Goal: Information Seeking & Learning: Check status

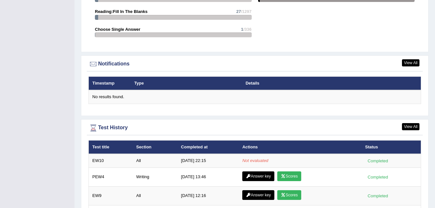
scroll to position [741, 0]
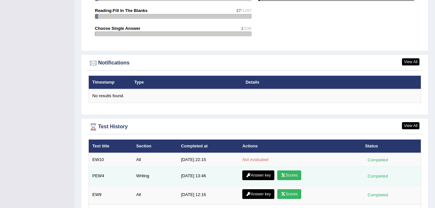
click at [292, 171] on link "Scores" at bounding box center [289, 175] width 24 height 10
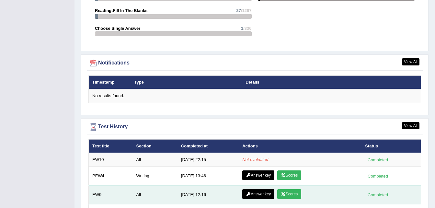
click at [286, 189] on link "Scores" at bounding box center [289, 194] width 24 height 10
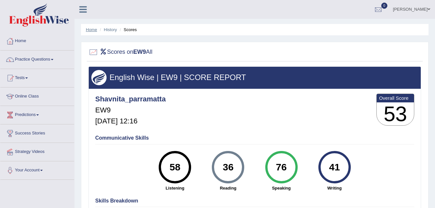
click at [93, 31] on link "Home" at bounding box center [91, 29] width 11 height 5
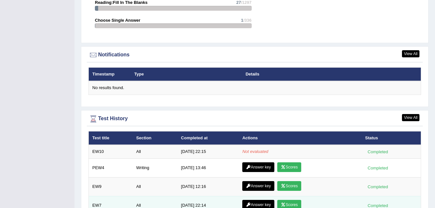
scroll to position [749, 0]
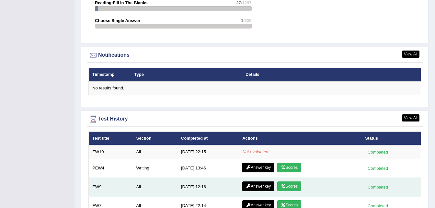
click at [287, 181] on link "Scores" at bounding box center [289, 186] width 24 height 10
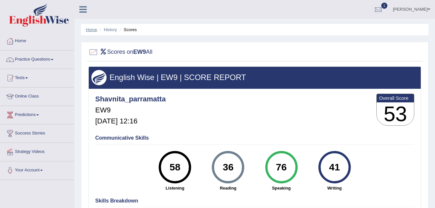
click at [90, 30] on link "Home" at bounding box center [91, 29] width 11 height 5
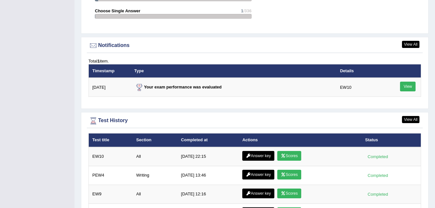
scroll to position [760, 0]
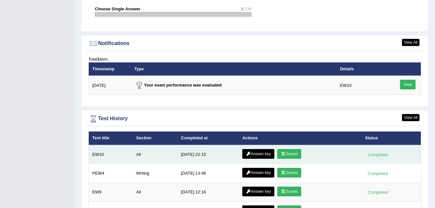
click at [286, 149] on link "Scores" at bounding box center [289, 154] width 24 height 10
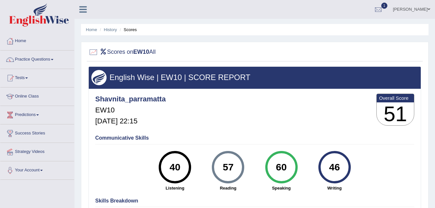
click at [88, 27] on li "Home" at bounding box center [91, 30] width 11 height 6
click at [90, 30] on link "Home" at bounding box center [91, 29] width 11 height 5
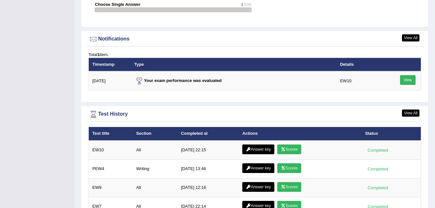
scroll to position [765, 0]
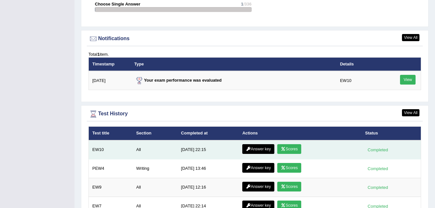
click at [261, 144] on link "Answer key" at bounding box center [258, 149] width 32 height 10
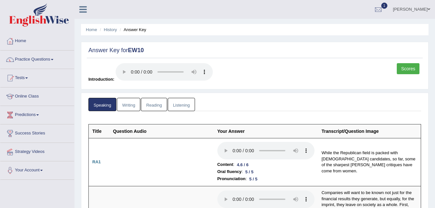
click at [126, 105] on link "Writing" at bounding box center [128, 104] width 23 height 13
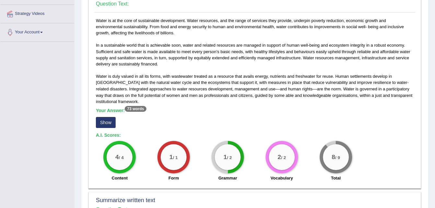
scroll to position [138, 0]
click at [101, 125] on button "Show" at bounding box center [106, 122] width 20 height 11
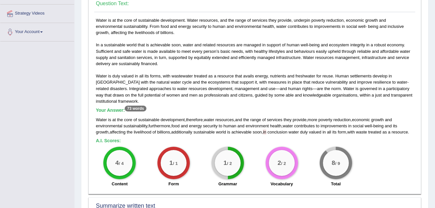
click at [257, 143] on div "Water is at the core of sustainable development. Water resources, and the range…" at bounding box center [254, 103] width 321 height 173
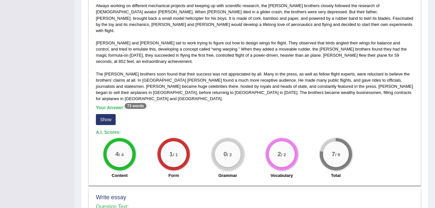
scroll to position [366, 0]
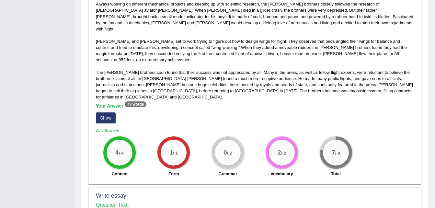
click at [107, 112] on button "Show" at bounding box center [106, 117] width 20 height 11
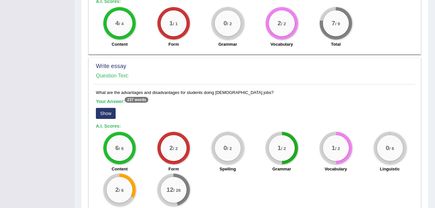
scroll to position [521, 0]
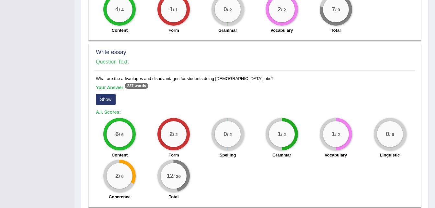
click at [109, 94] on button "Show" at bounding box center [106, 99] width 20 height 11
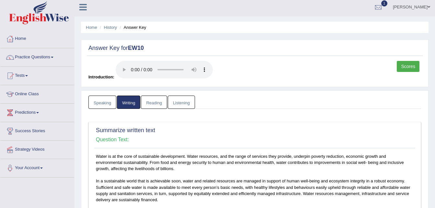
scroll to position [0, 0]
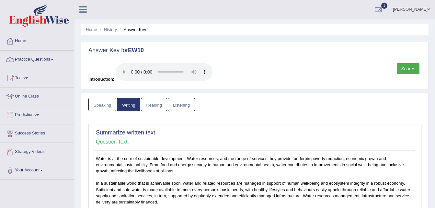
click at [160, 106] on link "Reading" at bounding box center [154, 104] width 26 height 13
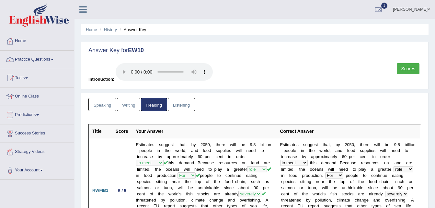
click at [178, 107] on link "Listening" at bounding box center [181, 104] width 27 height 13
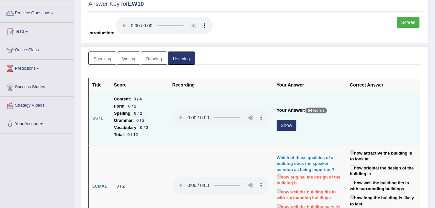
scroll to position [54, 0]
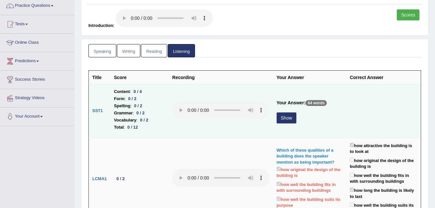
click at [290, 119] on button "Show" at bounding box center [286, 117] width 20 height 11
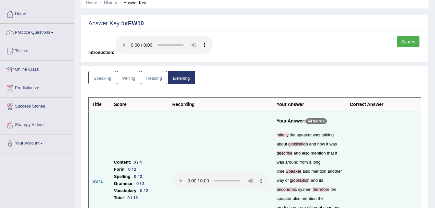
scroll to position [0, 0]
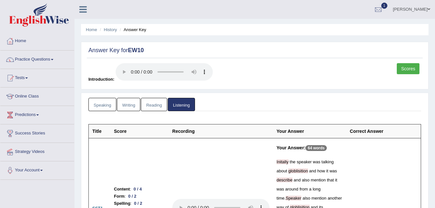
click at [103, 31] on li "History" at bounding box center [107, 30] width 19 height 6
click at [113, 29] on link "History" at bounding box center [110, 29] width 13 height 5
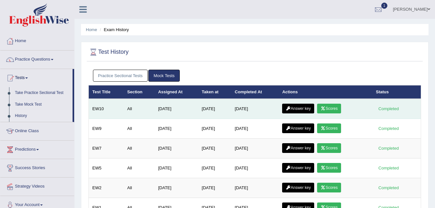
click at [333, 110] on link "Scores" at bounding box center [329, 109] width 24 height 10
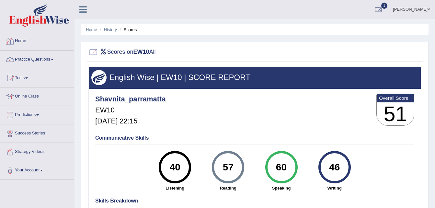
click at [16, 40] on link "Home" at bounding box center [37, 40] width 74 height 16
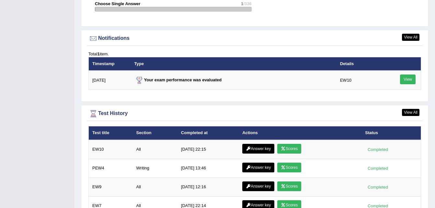
scroll to position [769, 0]
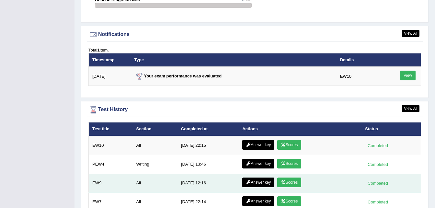
click at [294, 177] on link "Scores" at bounding box center [289, 182] width 24 height 10
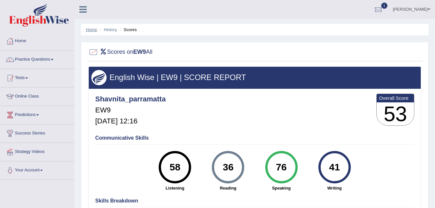
click at [90, 28] on link "Home" at bounding box center [91, 29] width 11 height 5
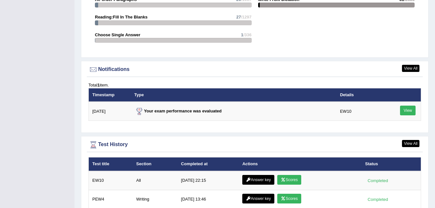
scroll to position [735, 0]
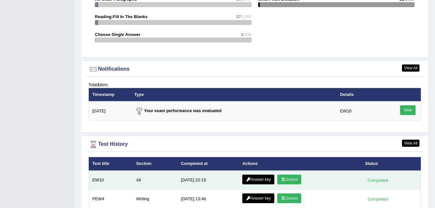
click at [287, 174] on link "Scores" at bounding box center [289, 179] width 24 height 10
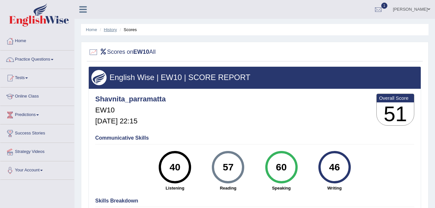
click at [112, 31] on link "History" at bounding box center [110, 29] width 13 height 5
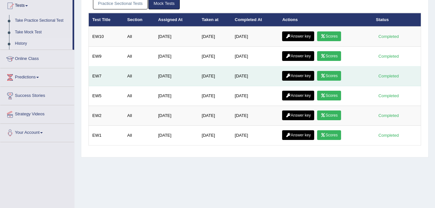
scroll to position [75, 0]
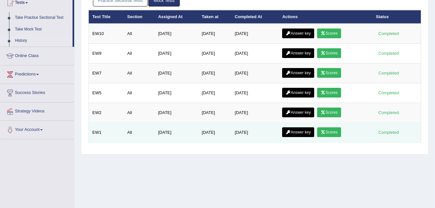
click at [328, 133] on link "Scores" at bounding box center [329, 132] width 24 height 10
click at [330, 130] on link "Scores" at bounding box center [329, 132] width 24 height 10
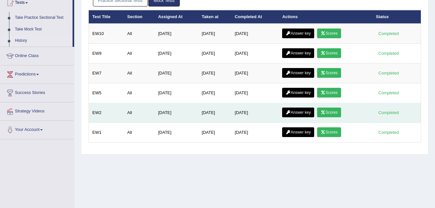
click at [330, 114] on link "Scores" at bounding box center [329, 112] width 24 height 10
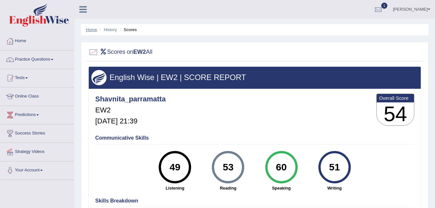
click at [92, 29] on link "Home" at bounding box center [91, 29] width 11 height 5
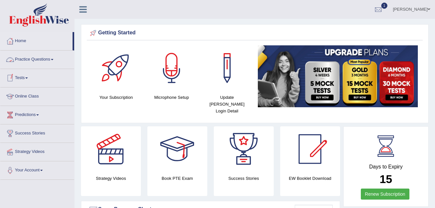
click at [27, 76] on link "Tests" at bounding box center [37, 77] width 74 height 16
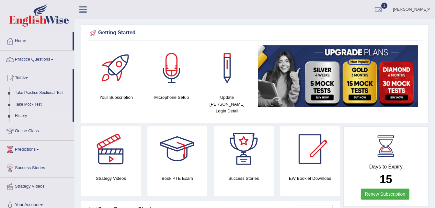
click at [22, 112] on link "History" at bounding box center [42, 116] width 61 height 12
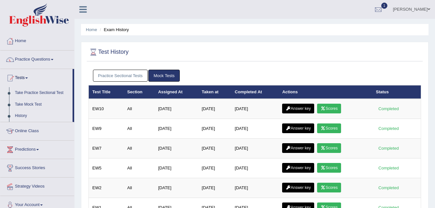
click at [161, 74] on link "Mock Tests" at bounding box center [163, 76] width 31 height 12
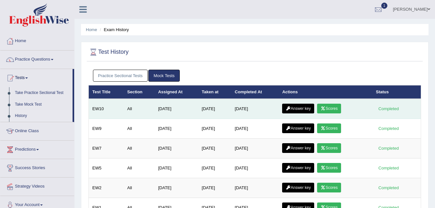
click at [239, 103] on td "[DATE]" at bounding box center [255, 109] width 48 height 20
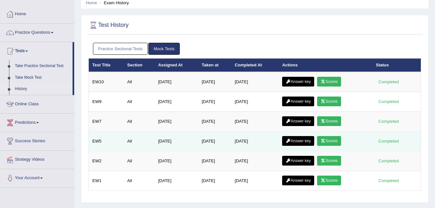
scroll to position [39, 0]
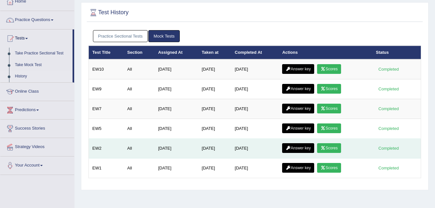
click at [303, 150] on link "Answer key" at bounding box center [298, 148] width 32 height 10
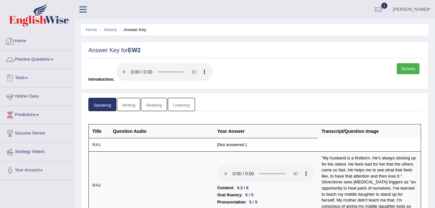
click at [20, 44] on link "Home" at bounding box center [37, 40] width 74 height 16
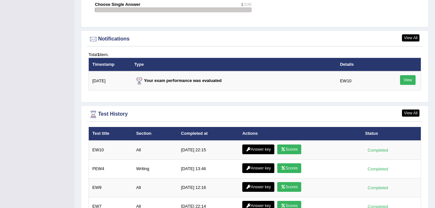
scroll to position [765, 0]
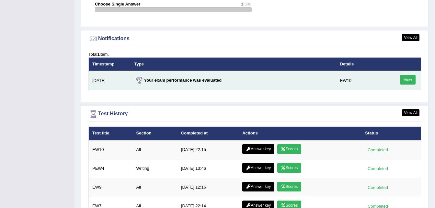
click at [409, 75] on link "View" at bounding box center [408, 80] width 16 height 10
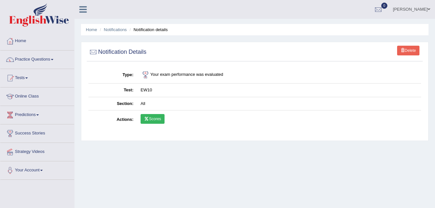
click at [156, 117] on link "Scores" at bounding box center [152, 119] width 24 height 10
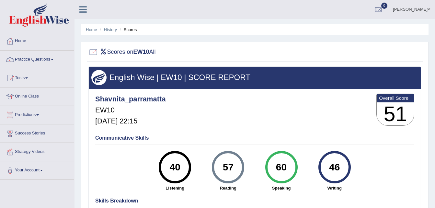
drag, startPoint x: 0, startPoint y: 0, endPoint x: 26, endPoint y: 38, distance: 46.1
click at [26, 38] on link "Home" at bounding box center [37, 40] width 74 height 16
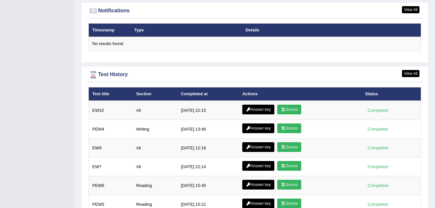
scroll to position [793, 0]
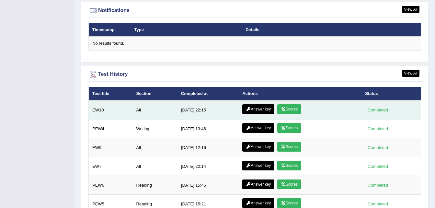
click at [286, 104] on link "Scores" at bounding box center [289, 109] width 24 height 10
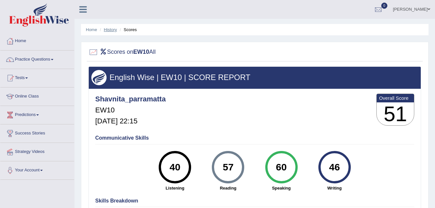
click at [109, 27] on link "History" at bounding box center [110, 29] width 13 height 5
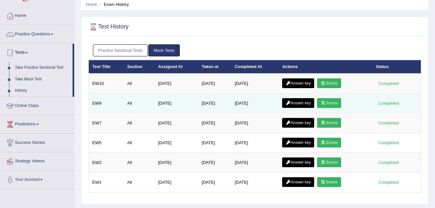
scroll to position [22, 0]
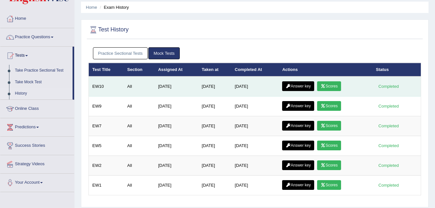
click at [303, 85] on link "Answer key" at bounding box center [298, 86] width 32 height 10
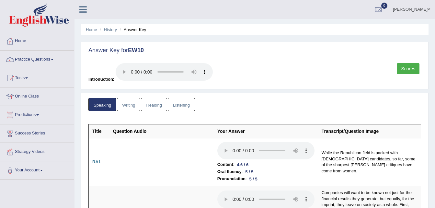
click at [129, 108] on link "Writing" at bounding box center [128, 104] width 23 height 13
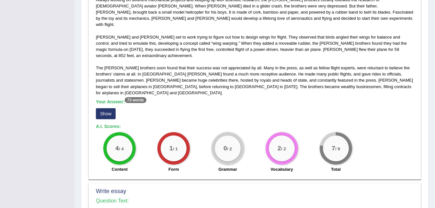
scroll to position [365, 0]
click at [109, 108] on button "Show" at bounding box center [106, 113] width 20 height 11
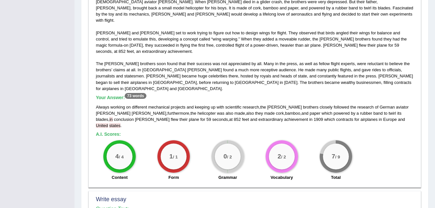
scroll to position [369, 0]
click at [388, 140] on div "4 / 4 Content 1 / 1 Form 0 / 2 Grammar 2 / 2 Vocabulary 7 / 9 Total" at bounding box center [255, 161] width 324 height 42
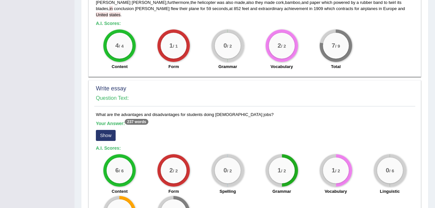
scroll to position [479, 0]
click at [107, 129] on button "Show" at bounding box center [106, 134] width 20 height 11
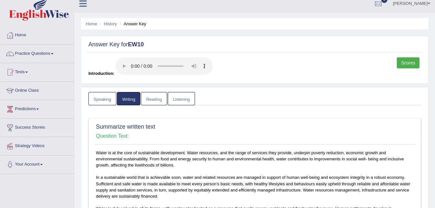
scroll to position [0, 0]
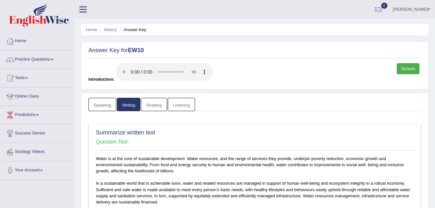
click at [152, 107] on link "Reading" at bounding box center [154, 104] width 26 height 13
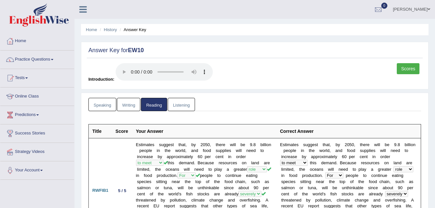
click at [187, 104] on link "Listening" at bounding box center [181, 104] width 27 height 13
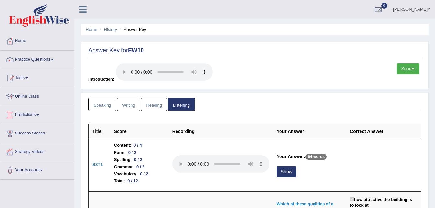
click at [108, 105] on link "Speaking" at bounding box center [102, 104] width 28 height 13
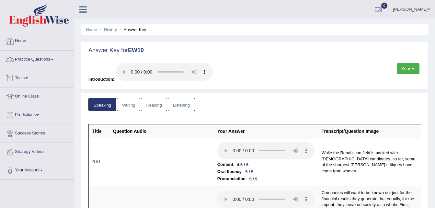
click at [25, 41] on link "Home" at bounding box center [37, 40] width 74 height 16
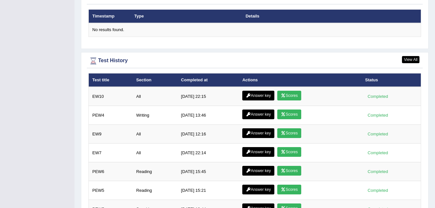
scroll to position [807, 0]
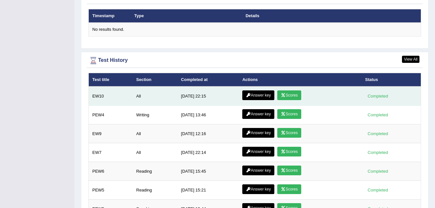
click at [288, 90] on link "Scores" at bounding box center [289, 95] width 24 height 10
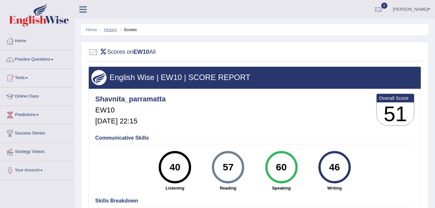
click at [114, 28] on link "History" at bounding box center [110, 29] width 13 height 5
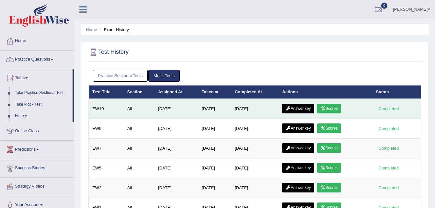
click at [298, 108] on link "Answer key" at bounding box center [298, 109] width 32 height 10
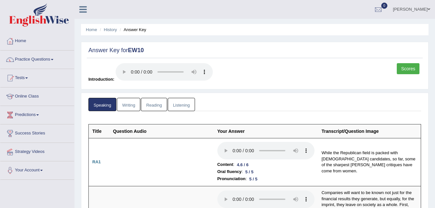
click at [180, 103] on link "Listening" at bounding box center [181, 104] width 27 height 13
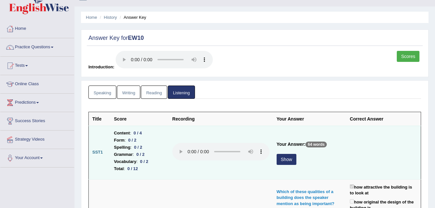
scroll to position [8, 0]
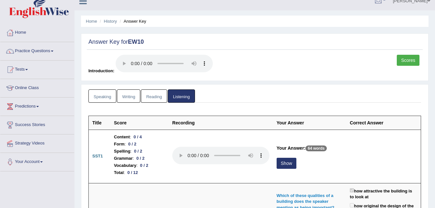
click at [158, 98] on link "Reading" at bounding box center [154, 95] width 26 height 13
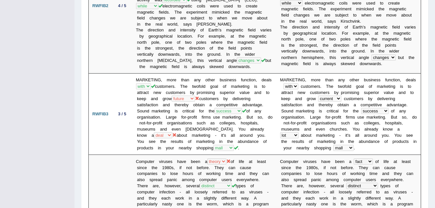
scroll to position [0, 0]
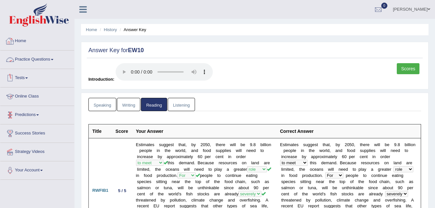
click at [15, 45] on div at bounding box center [10, 41] width 10 height 10
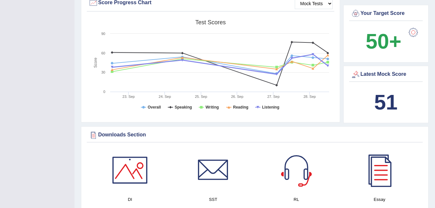
scroll to position [211, 0]
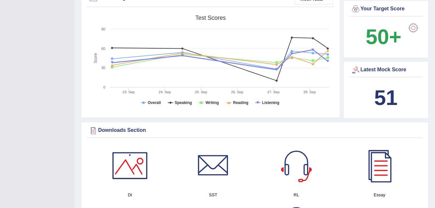
click at [167, 109] on div "Mock Tests Score Progress Chart Created with Highcharts 7.1.2 Score Test scores…" at bounding box center [210, 54] width 259 height 128
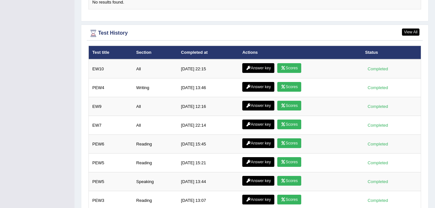
scroll to position [835, 0]
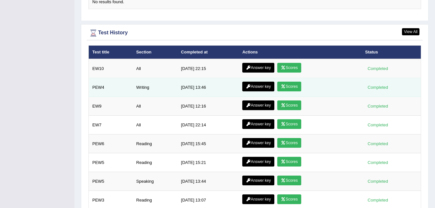
click at [281, 83] on link "Scores" at bounding box center [289, 87] width 24 height 10
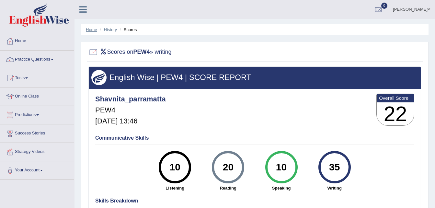
click at [95, 29] on link "Home" at bounding box center [91, 29] width 11 height 5
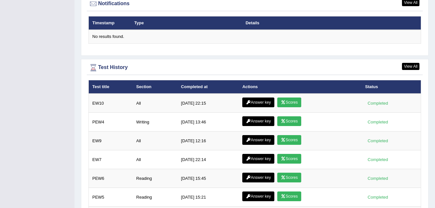
scroll to position [802, 0]
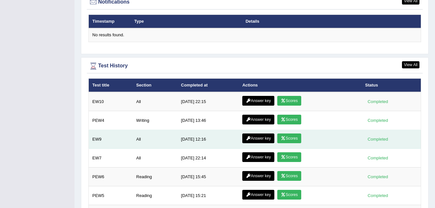
click at [292, 133] on link "Scores" at bounding box center [289, 138] width 24 height 10
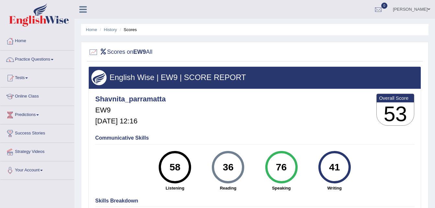
click at [88, 27] on li "Home" at bounding box center [91, 30] width 11 height 6
click at [89, 28] on link "Home" at bounding box center [91, 29] width 11 height 5
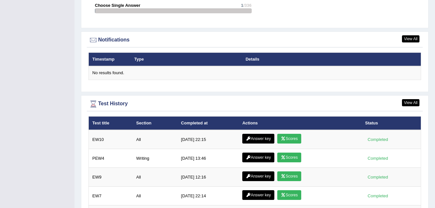
scroll to position [818, 0]
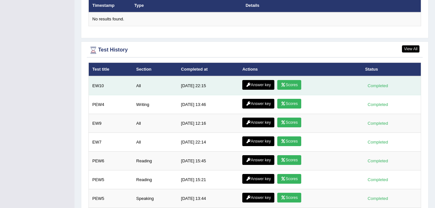
click at [290, 80] on link "Scores" at bounding box center [289, 85] width 24 height 10
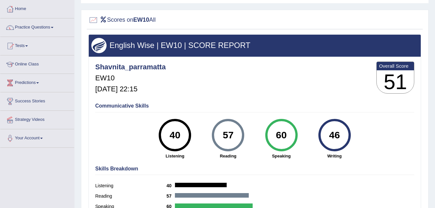
scroll to position [36, 0]
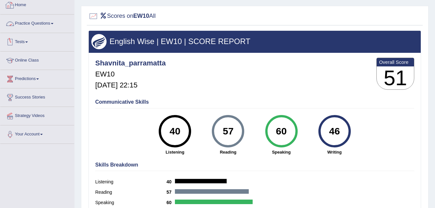
click at [15, 5] on link "Home" at bounding box center [37, 4] width 74 height 16
